Goal: Subscribe to service/newsletter

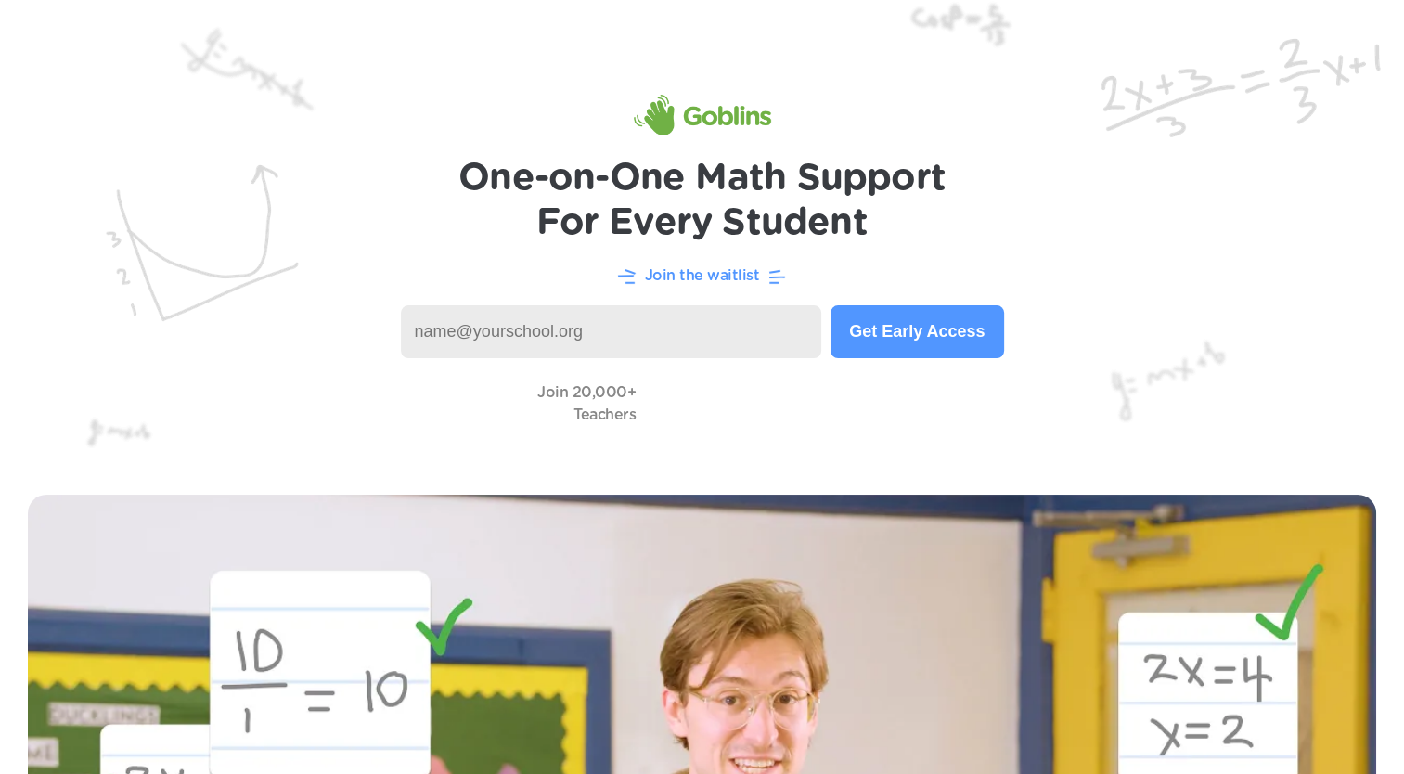
click at [572, 366] on img at bounding box center [702, 233] width 1404 height 467
click at [564, 349] on input at bounding box center [611, 331] width 421 height 53
type input "gerson@martinvanburenhighschool.org"
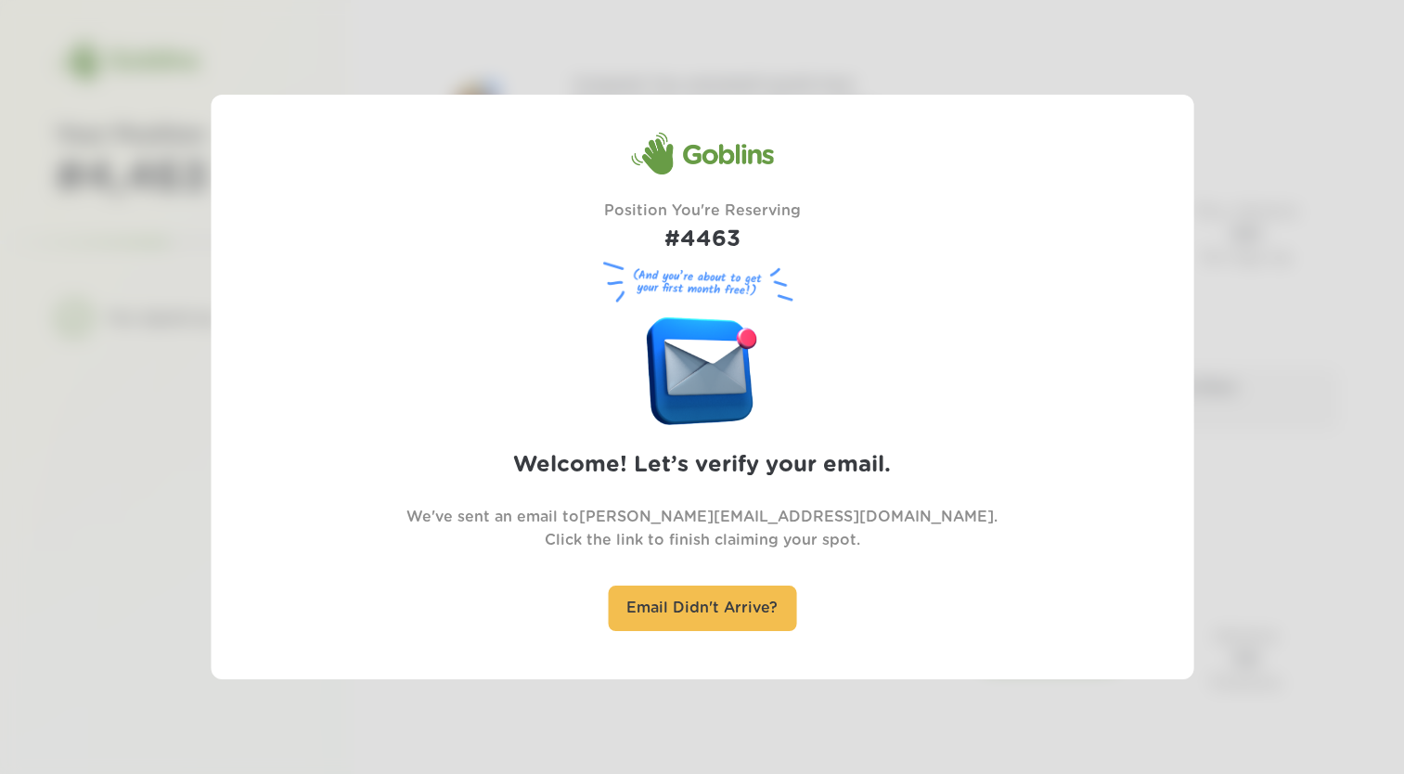
click at [622, 683] on div at bounding box center [702, 387] width 1404 height 774
click at [622, 673] on div "Goblins Position You're Reserving #4463 (And you’re about to get your first mon…" at bounding box center [702, 387] width 983 height 585
click at [601, 694] on div at bounding box center [702, 387] width 1404 height 774
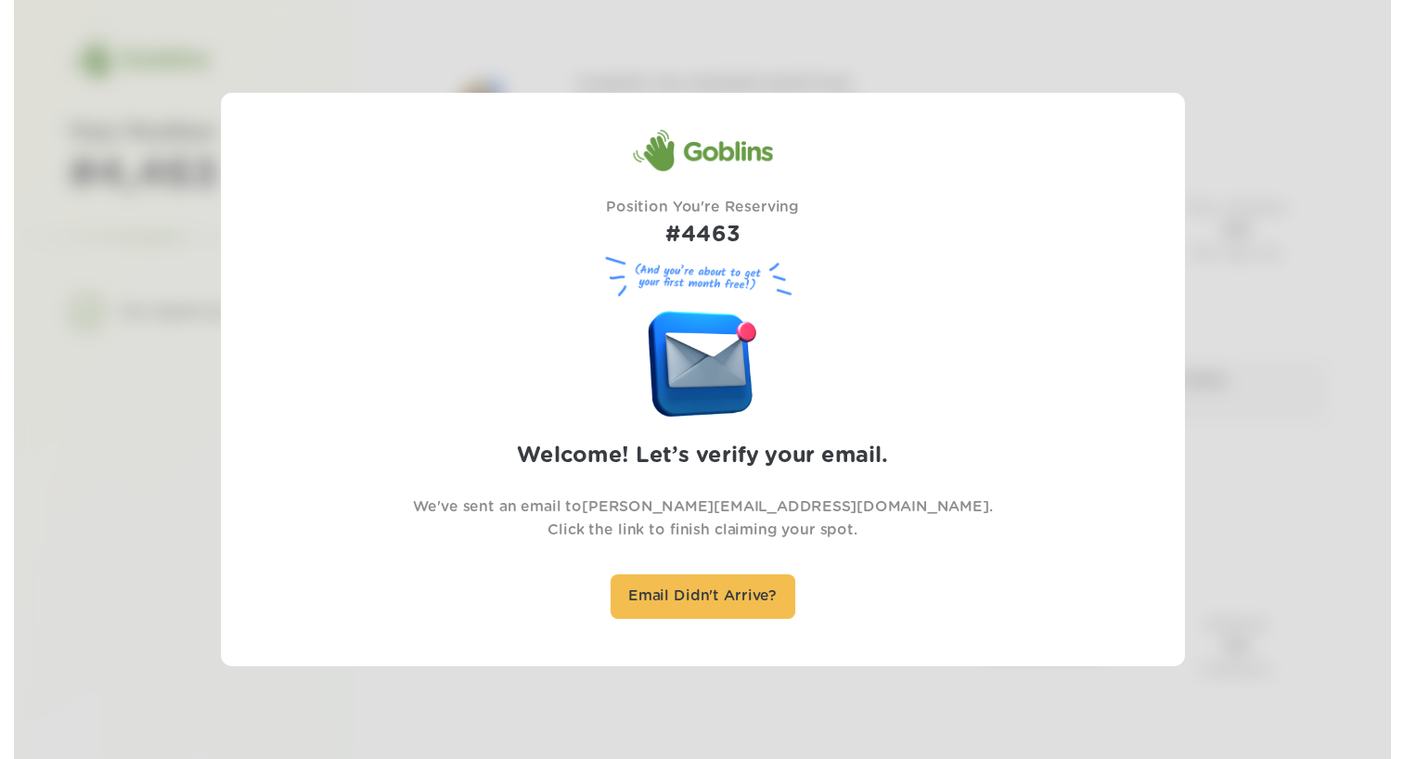
scroll to position [30, 0]
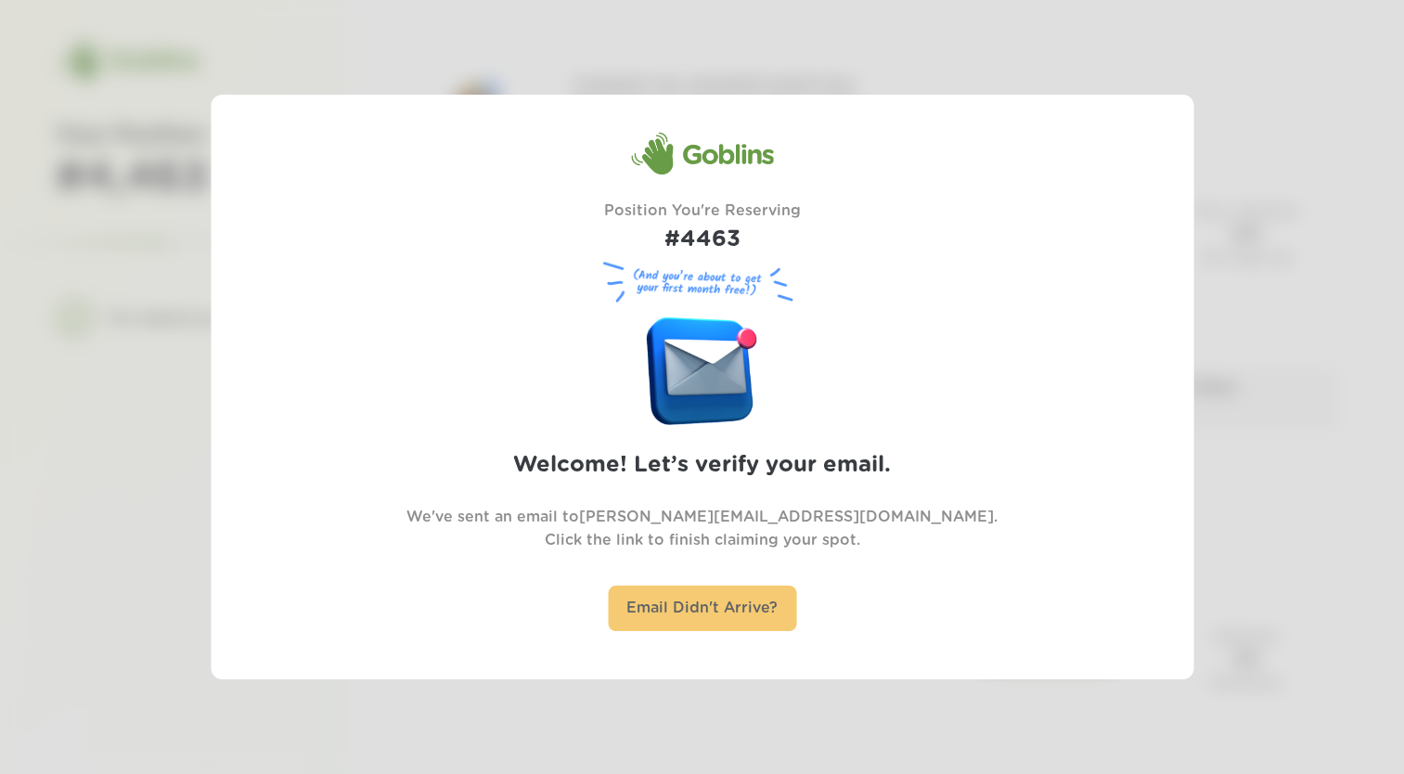
click at [690, 599] on div "Email Didn't Arrive?" at bounding box center [702, 608] width 188 height 45
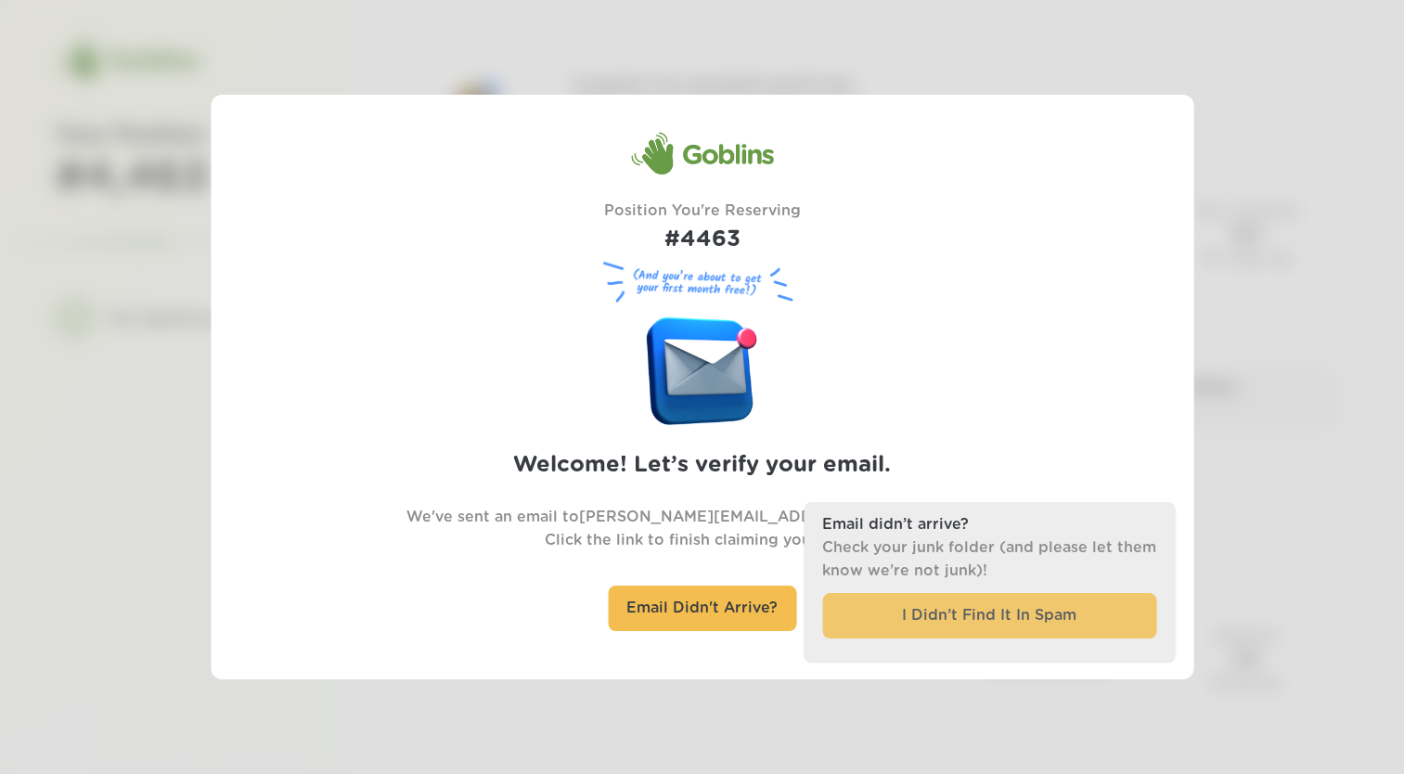
click at [865, 606] on div "I Didn’t Find It In Spam" at bounding box center [989, 615] width 334 height 45
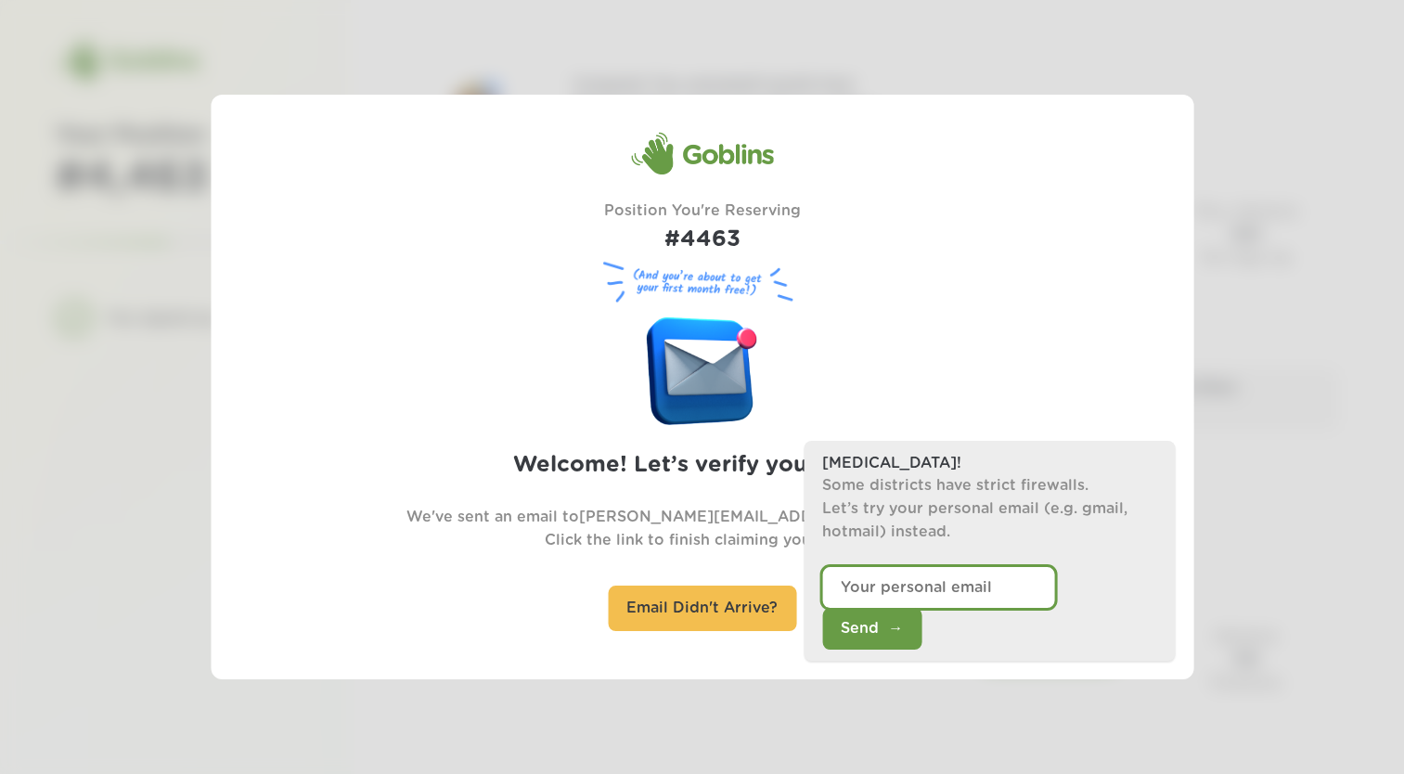
click at [887, 608] on input "email" at bounding box center [938, 587] width 232 height 42
type input "gersongarcia2233@gmail.com"
click at [921, 623] on button "Send" at bounding box center [871, 629] width 99 height 42
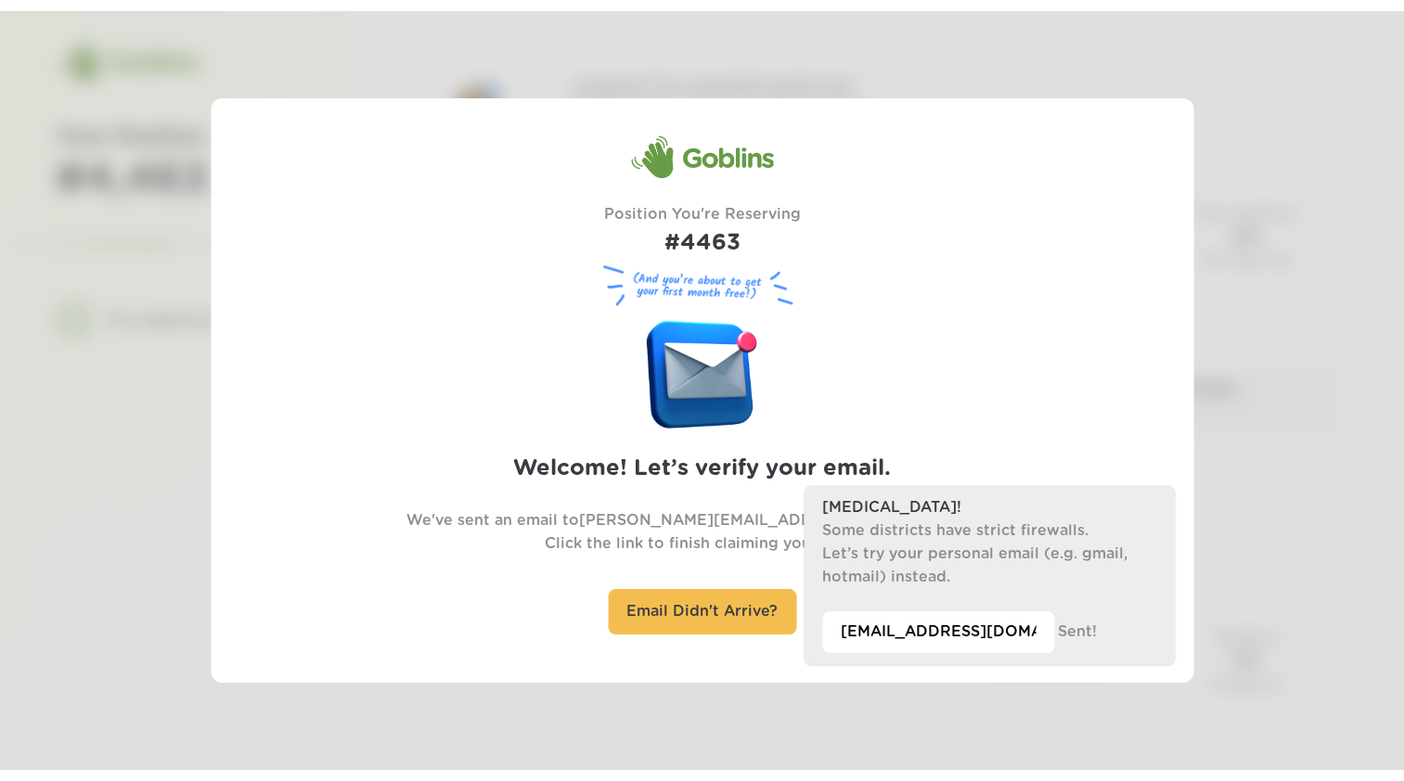
scroll to position [22, 0]
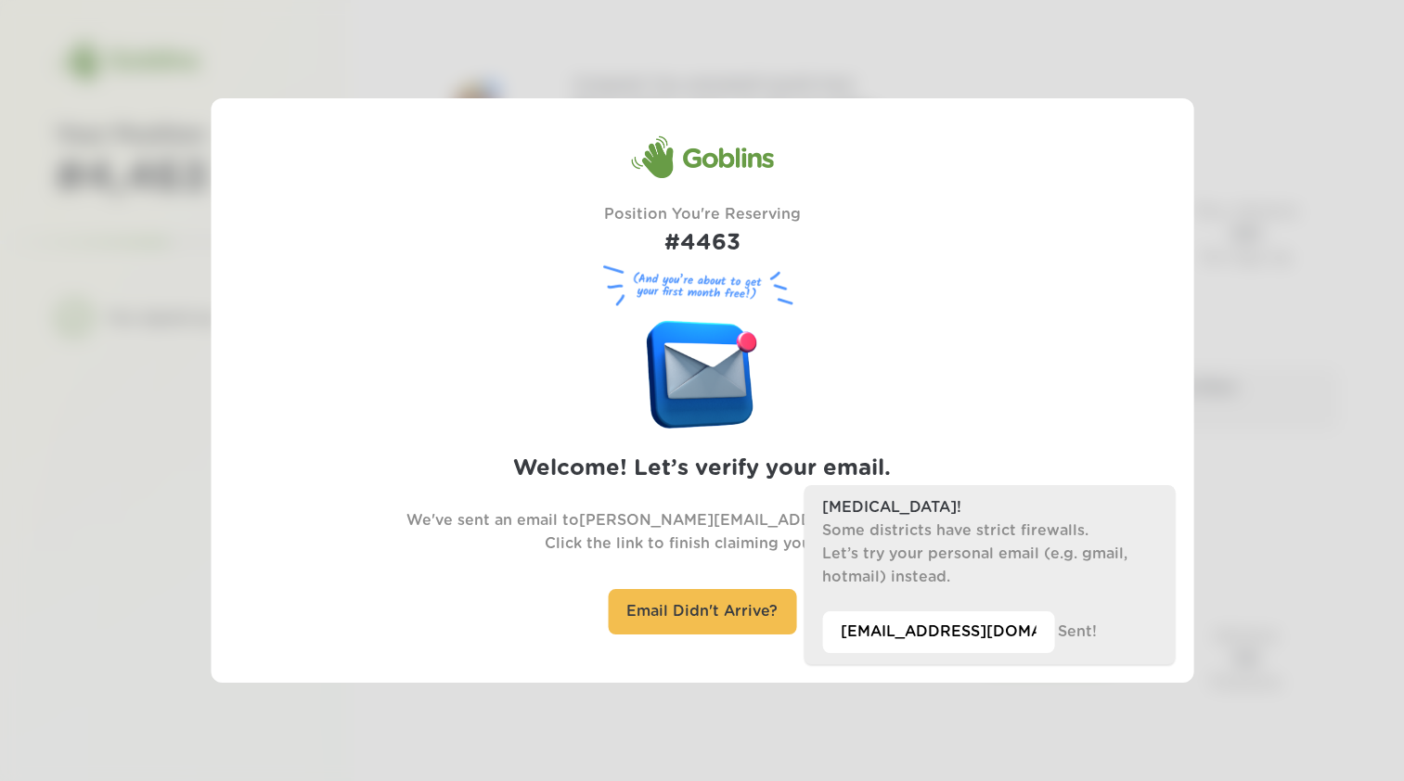
click at [1073, 711] on div at bounding box center [702, 390] width 1404 height 781
click at [921, 702] on div at bounding box center [702, 390] width 1404 height 781
click at [317, 546] on div "Goblins Position You're Reserving #4463 (And you’re about to get your first mon…" at bounding box center [703, 390] width 780 height 510
click at [308, 493] on div "Goblins Position You're Reserving #4463 (And you’re about to get your first mon…" at bounding box center [702, 390] width 983 height 585
